Goal: Transaction & Acquisition: Purchase product/service

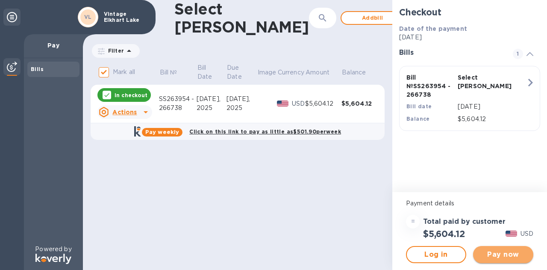
click at [503, 258] on span "Pay now" at bounding box center [503, 254] width 47 height 10
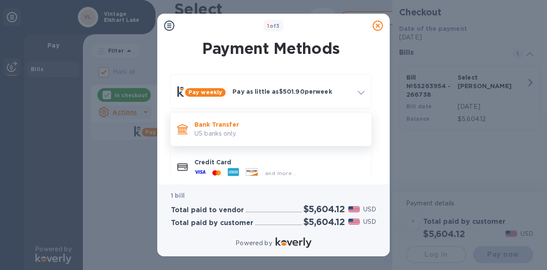
click at [232, 130] on p "US banks only." at bounding box center [279, 133] width 170 height 9
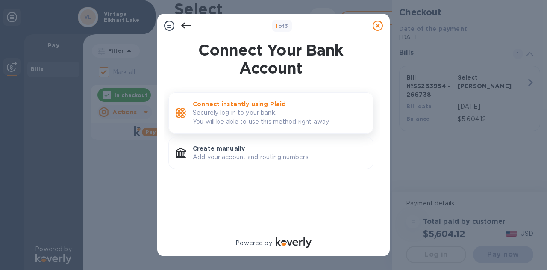
click at [236, 107] on p "Connect instantly using Plaid" at bounding box center [280, 104] width 174 height 9
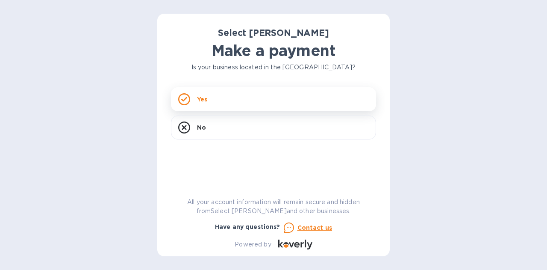
click at [235, 103] on div "Yes" at bounding box center [273, 99] width 205 height 24
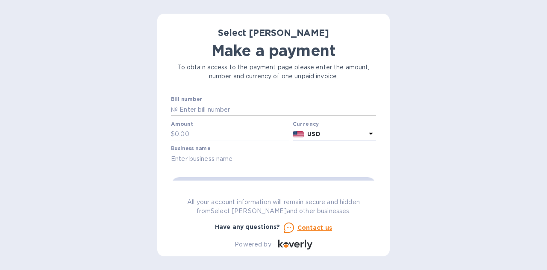
click at [203, 107] on input "text" at bounding box center [277, 109] width 198 height 13
click at [48, 166] on div "Select Sellars Make a payment To obtain access to the payment page please enter…" at bounding box center [273, 135] width 547 height 270
click at [231, 102] on div "Bill number №" at bounding box center [273, 106] width 205 height 20
click at [229, 109] on input "text" at bounding box center [277, 109] width 198 height 13
type input "All open invoices"
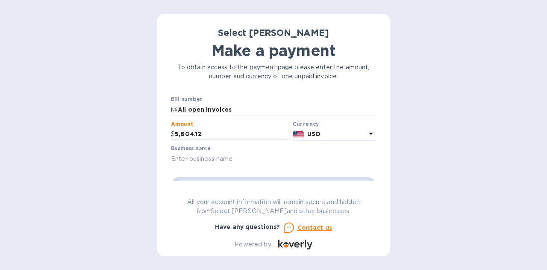
type input "5,604.12"
click at [219, 161] on input "text" at bounding box center [273, 158] width 205 height 13
type input "Vintage Elkhart Lake"
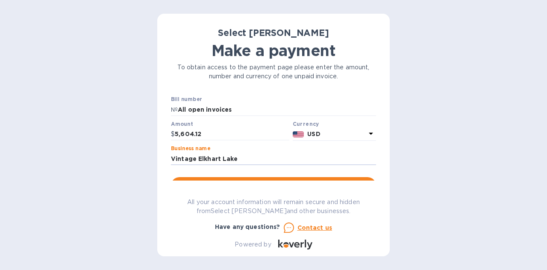
click at [300, 180] on div "Select Sellars Make a payment To obtain access to the payment page please enter…" at bounding box center [273, 138] width 205 height 222
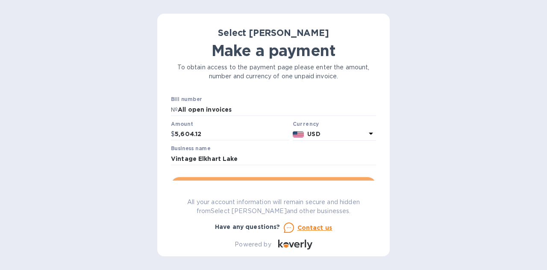
click at [299, 178] on button "Go to payment page" at bounding box center [273, 185] width 205 height 17
